Goal: Entertainment & Leisure: Consume media (video, audio)

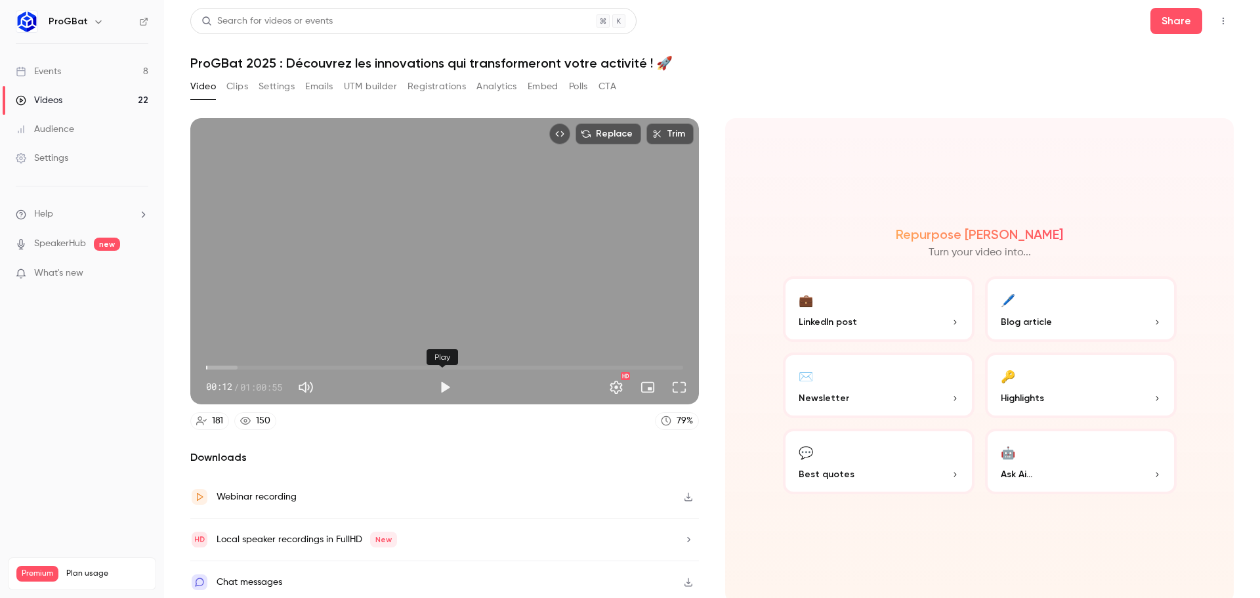
click at [443, 383] on button "Play" at bounding box center [445, 387] width 26 height 26
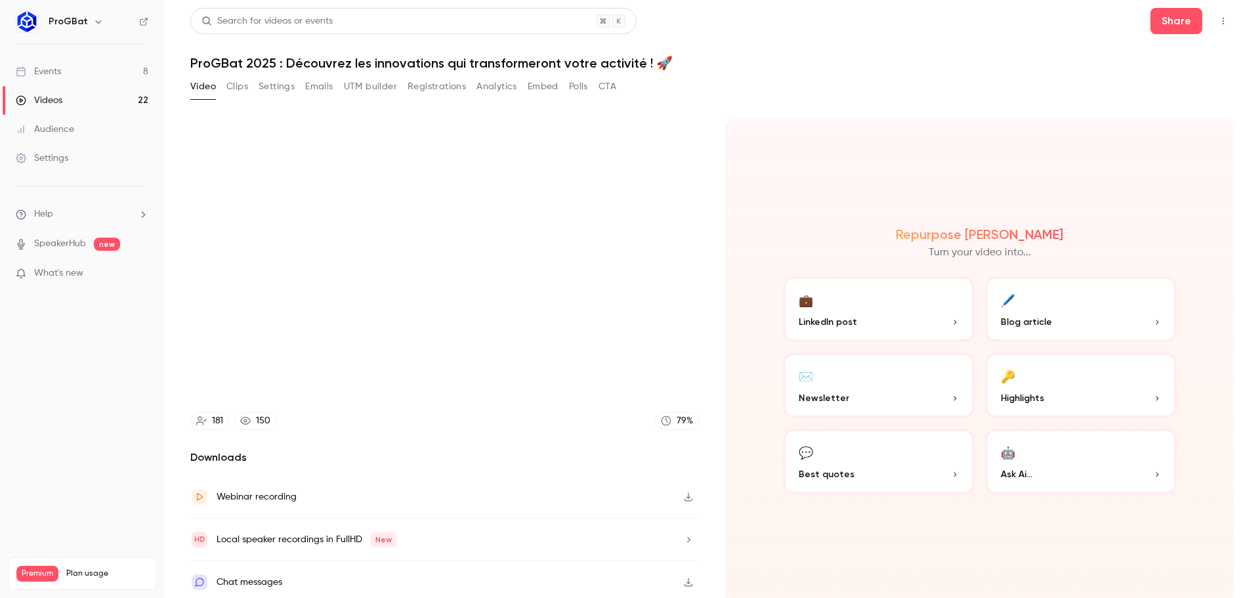
type input "****"
click at [243, 90] on button "Clips" at bounding box center [237, 86] width 22 height 21
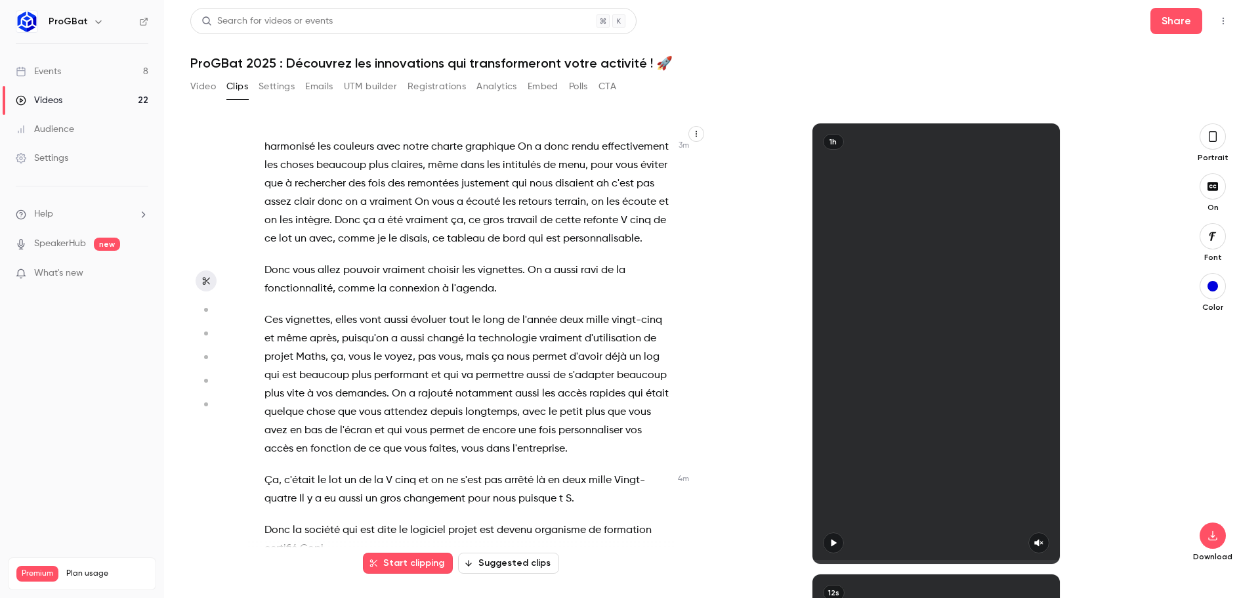
scroll to position [1050, 0]
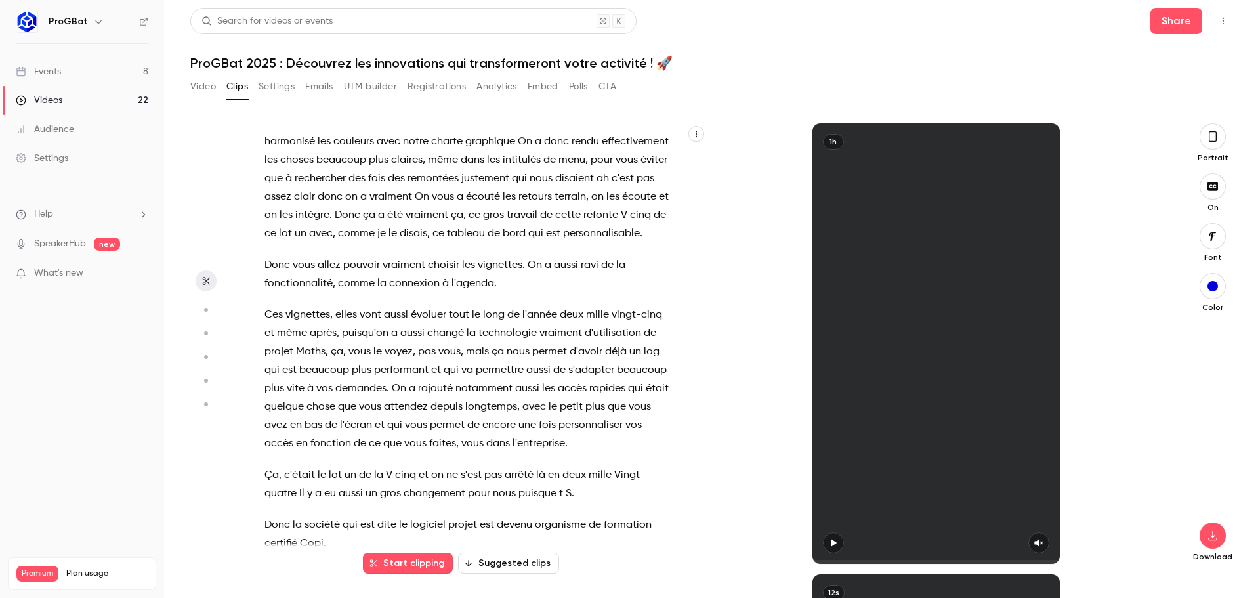
click at [239, 87] on button "Clips" at bounding box center [237, 86] width 22 height 21
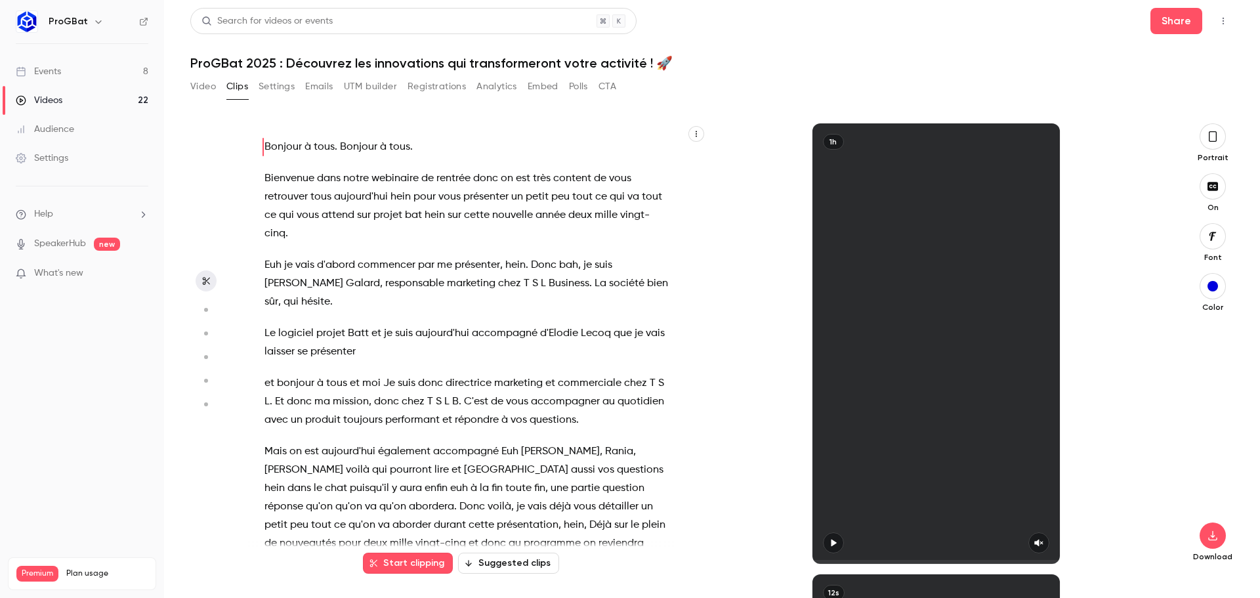
scroll to position [4693, 0]
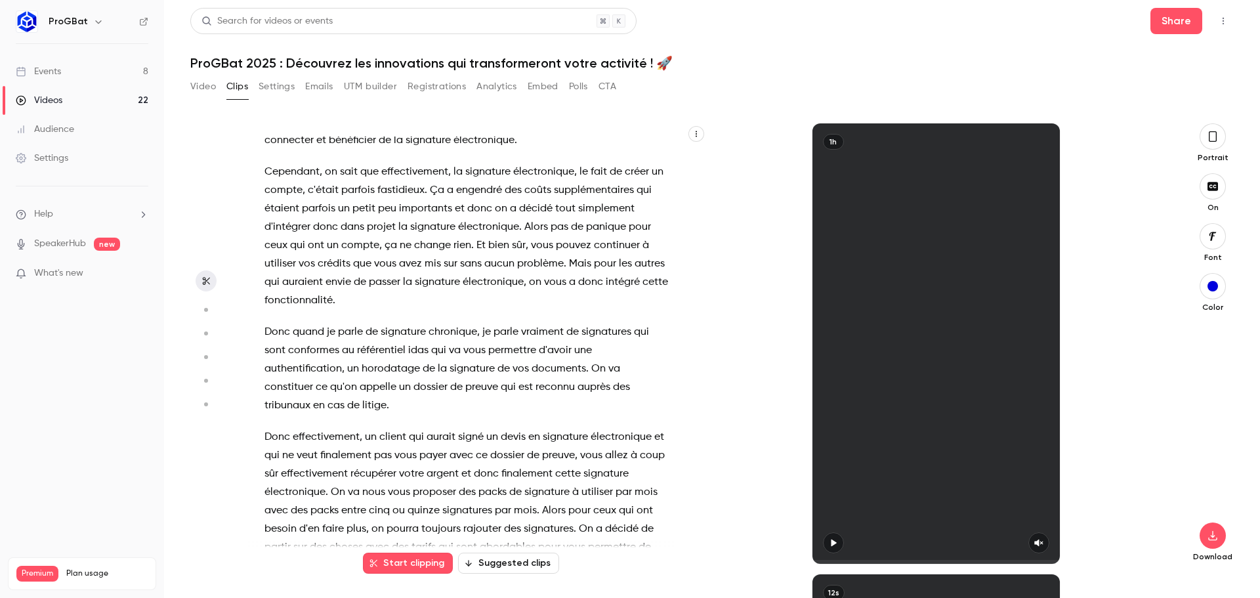
click at [202, 88] on button "Video" at bounding box center [203, 86] width 26 height 21
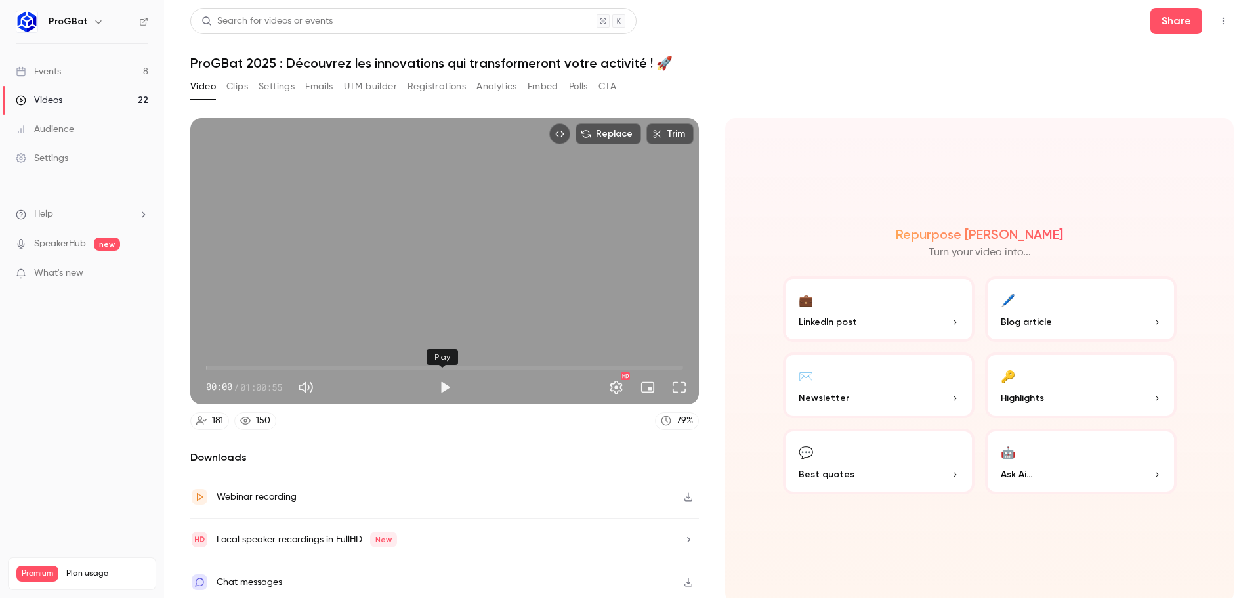
click at [434, 386] on button "Play" at bounding box center [445, 387] width 26 height 26
click at [268, 359] on span "07:57" at bounding box center [444, 367] width 477 height 21
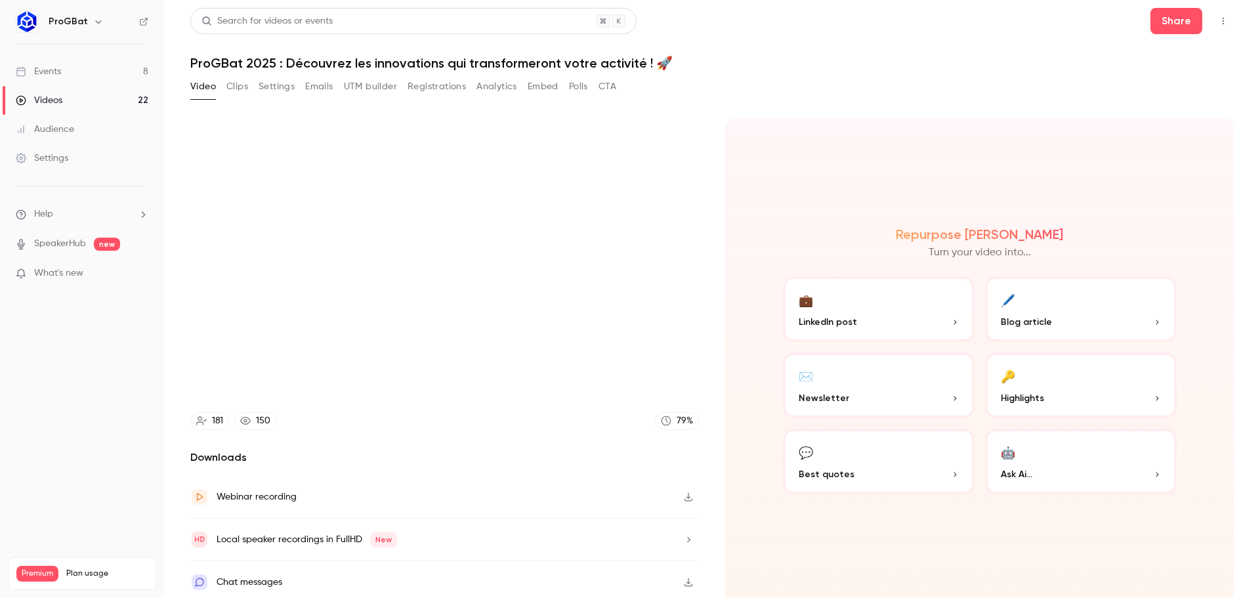
type input "*****"
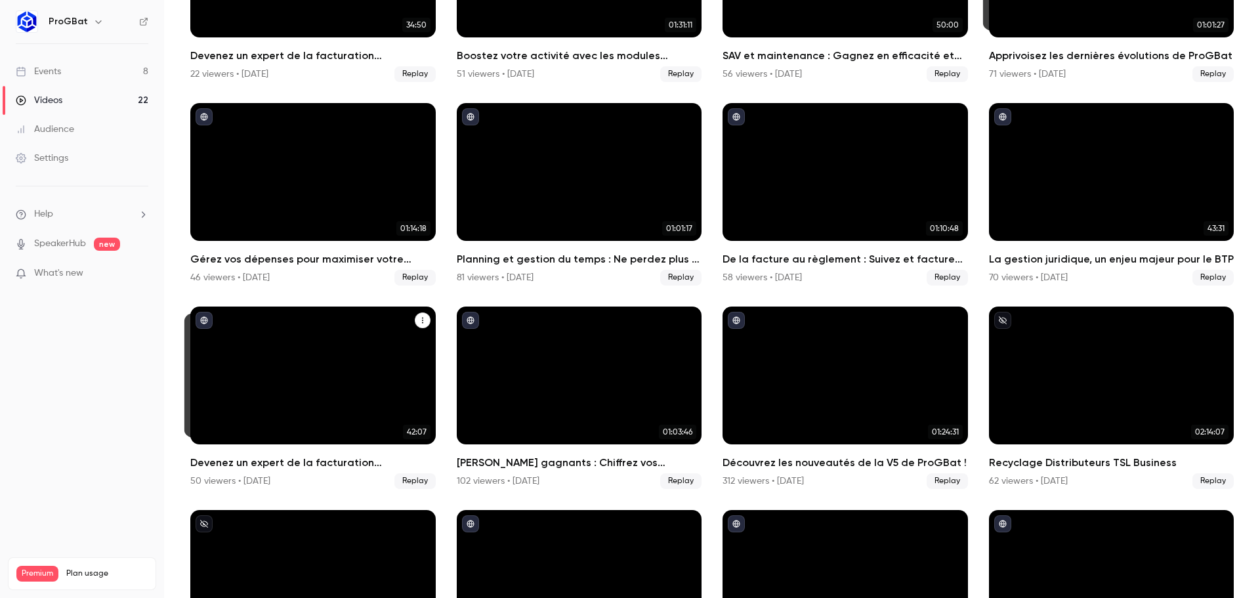
scroll to position [192, 0]
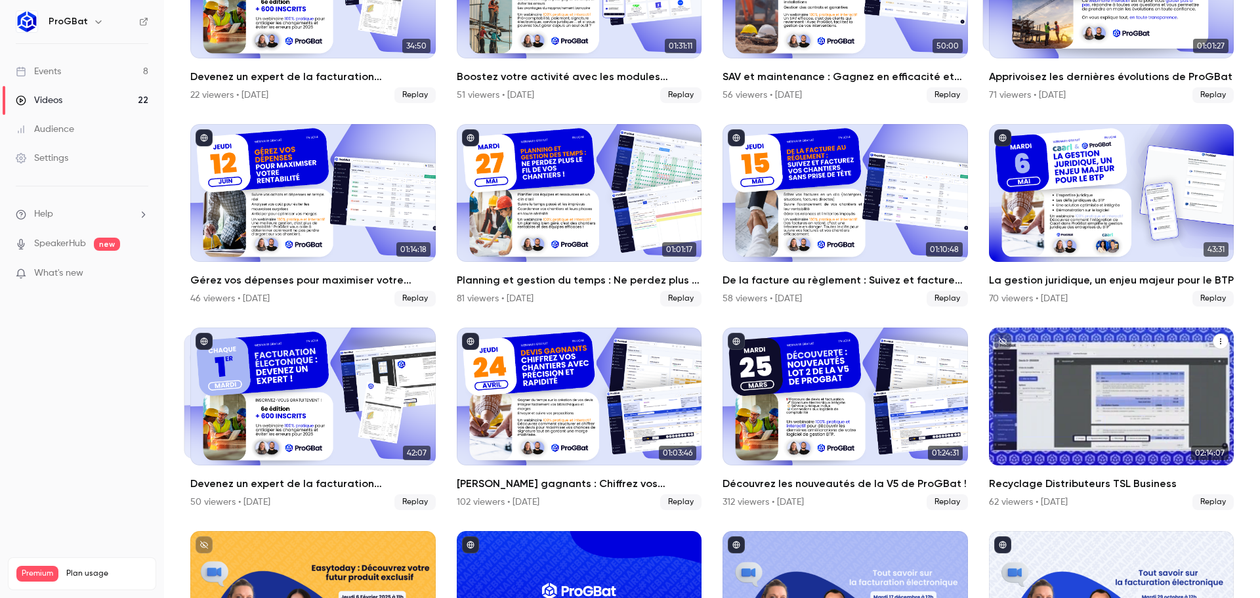
click at [1106, 398] on div "Recyclage Distributeurs TSL Business" at bounding box center [1111, 397] width 245 height 138
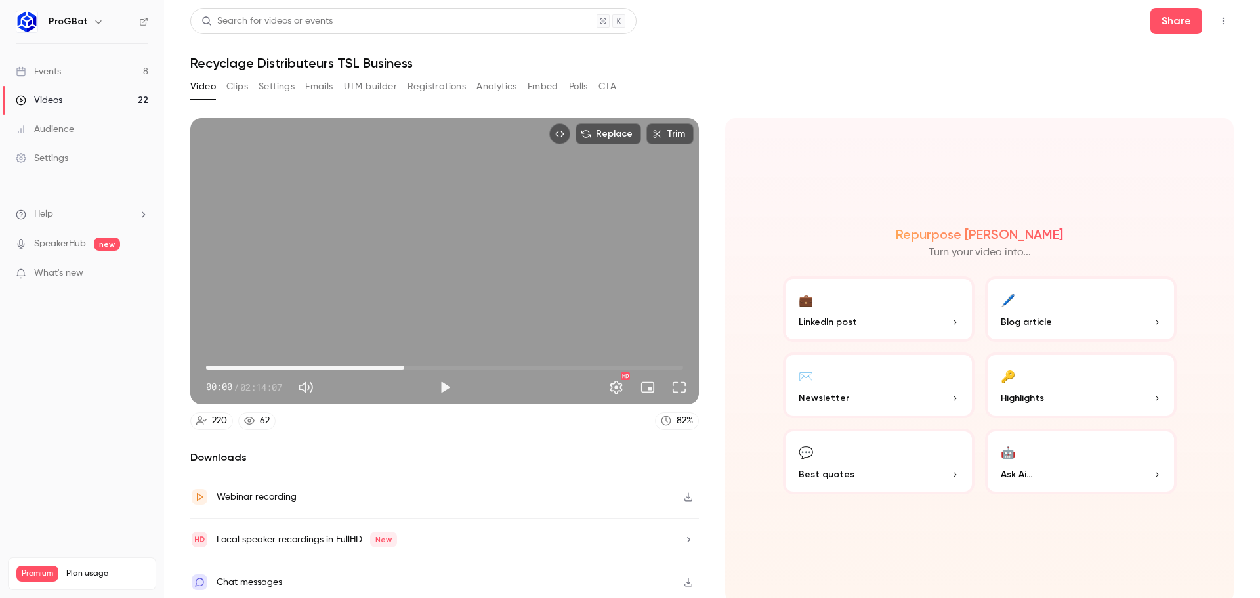
click at [402, 360] on span "55:44" at bounding box center [444, 367] width 477 height 21
type input "******"
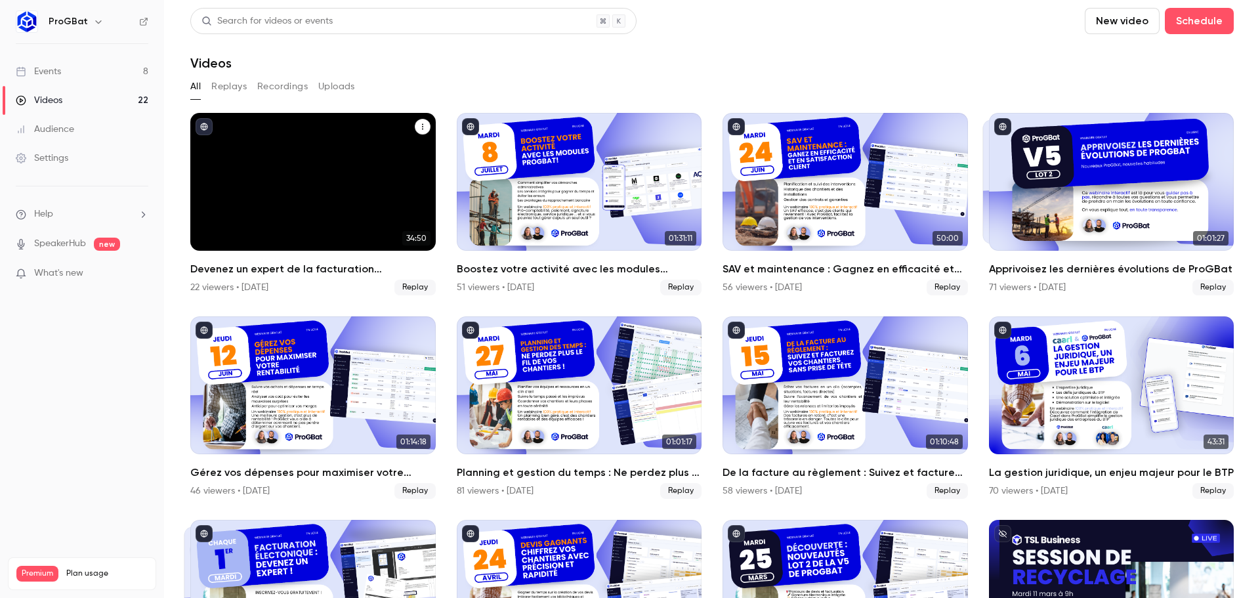
scroll to position [263, 0]
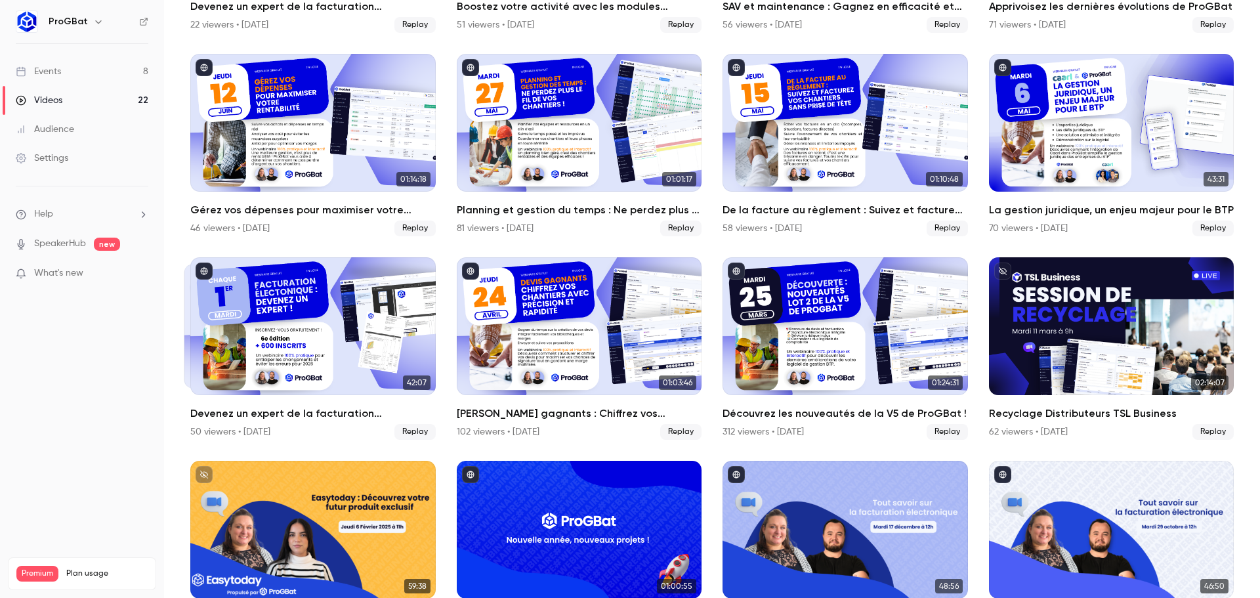
click at [92, 78] on link "Events 8" at bounding box center [82, 71] width 164 height 29
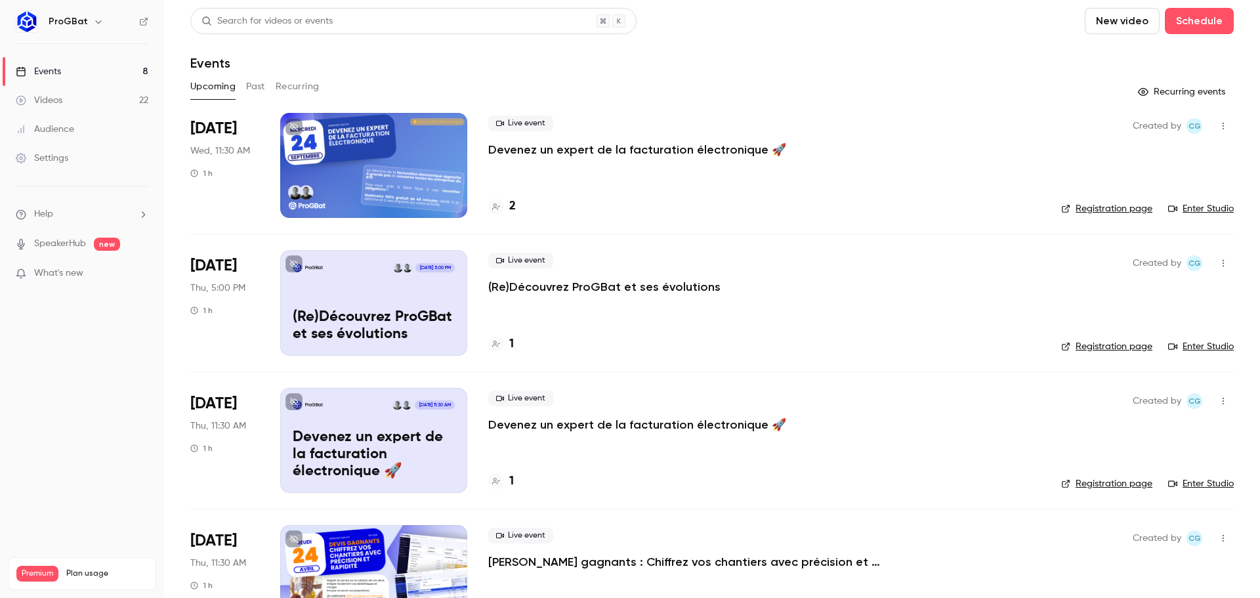
click at [82, 100] on link "Videos 22" at bounding box center [82, 100] width 164 height 29
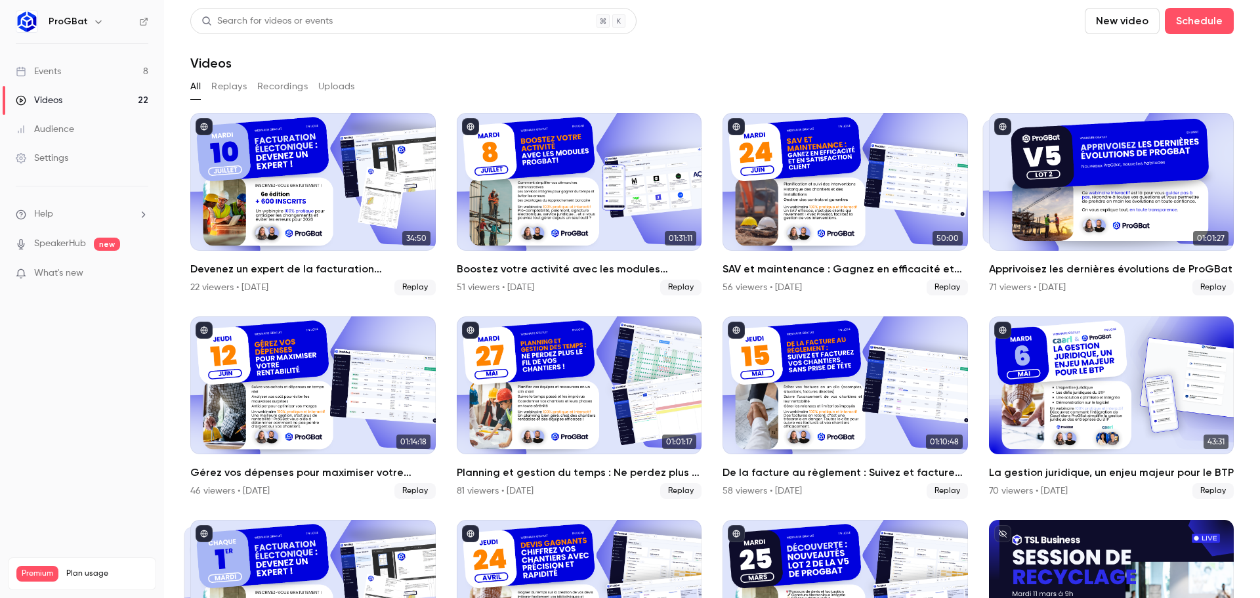
click at [88, 83] on link "Events 8" at bounding box center [82, 71] width 164 height 29
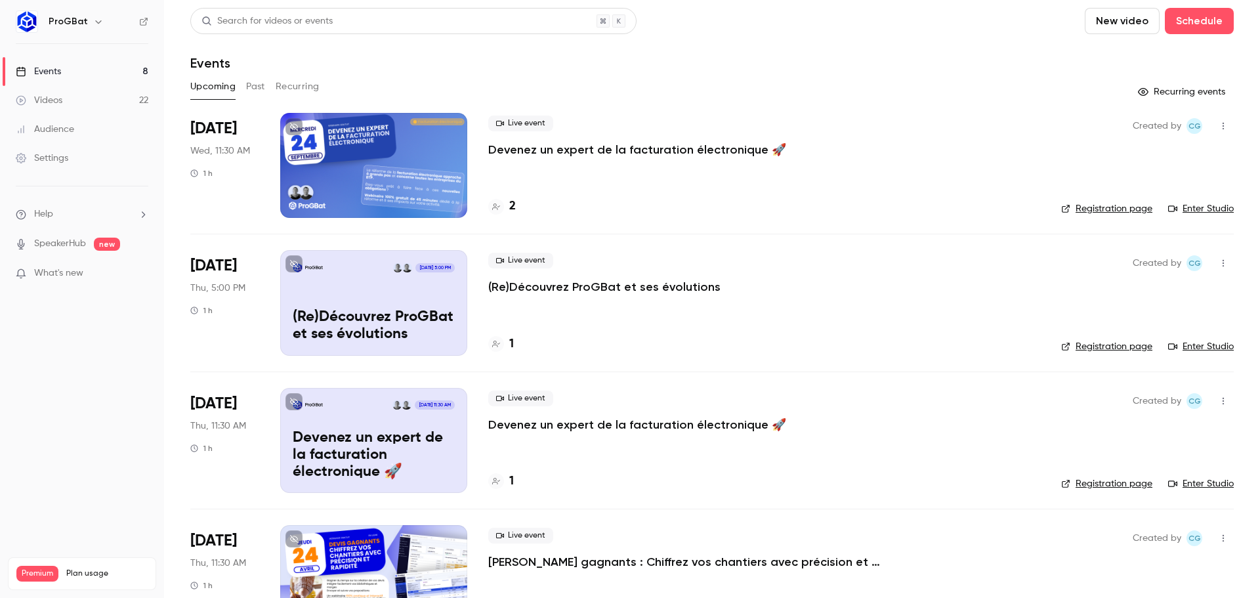
click at [88, 97] on link "Videos 22" at bounding box center [82, 100] width 164 height 29
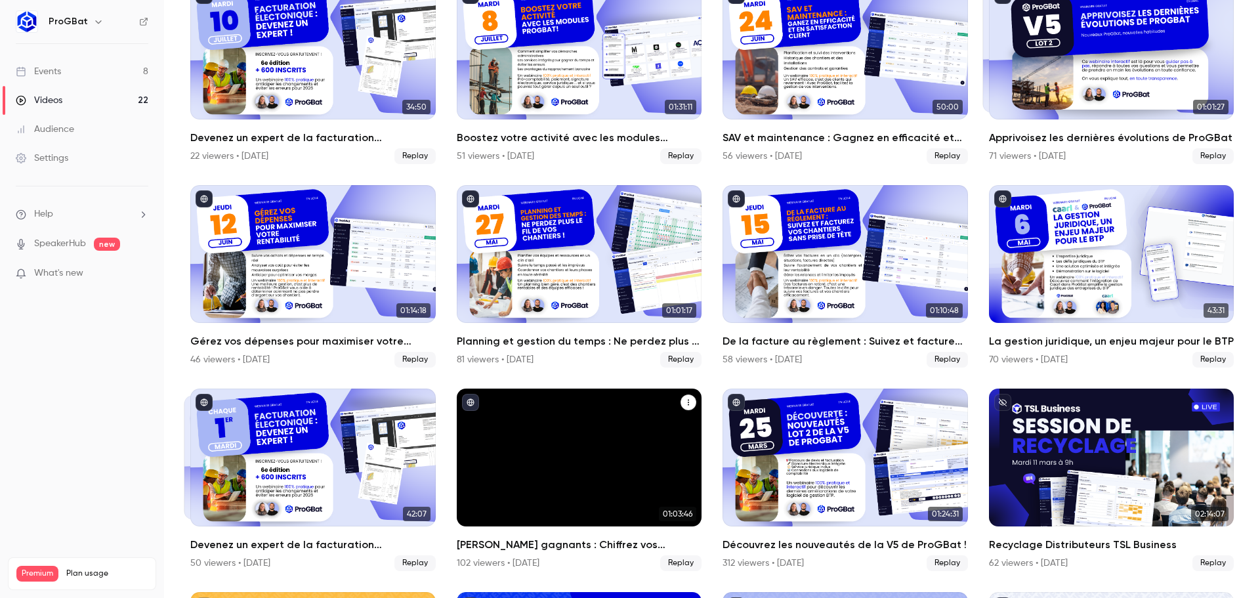
scroll to position [263, 0]
